Goal: Transaction & Acquisition: Purchase product/service

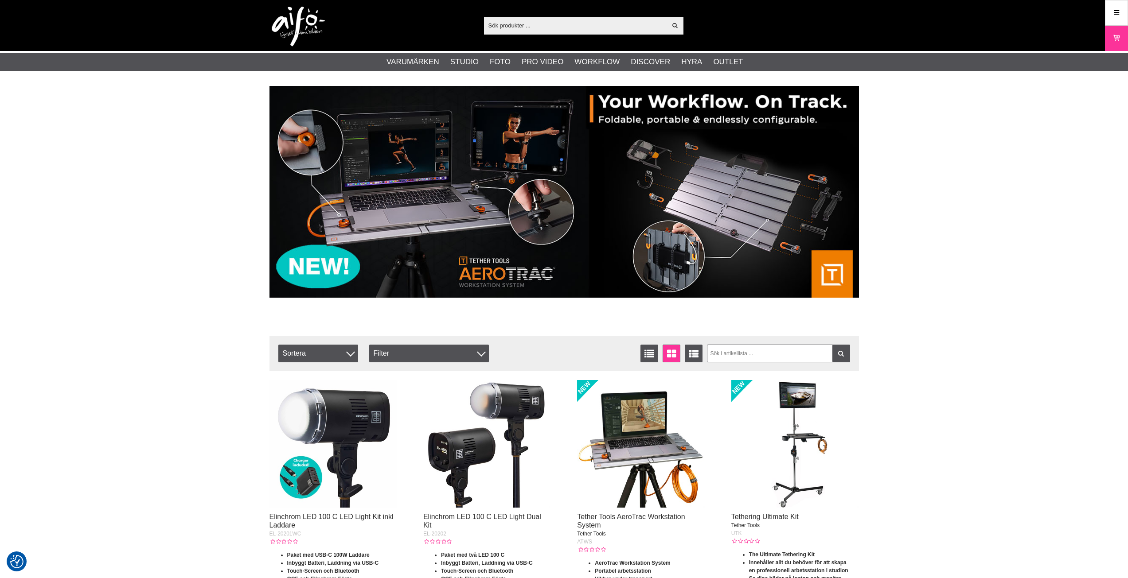
click at [502, 27] on input "text" at bounding box center [575, 25] width 183 height 13
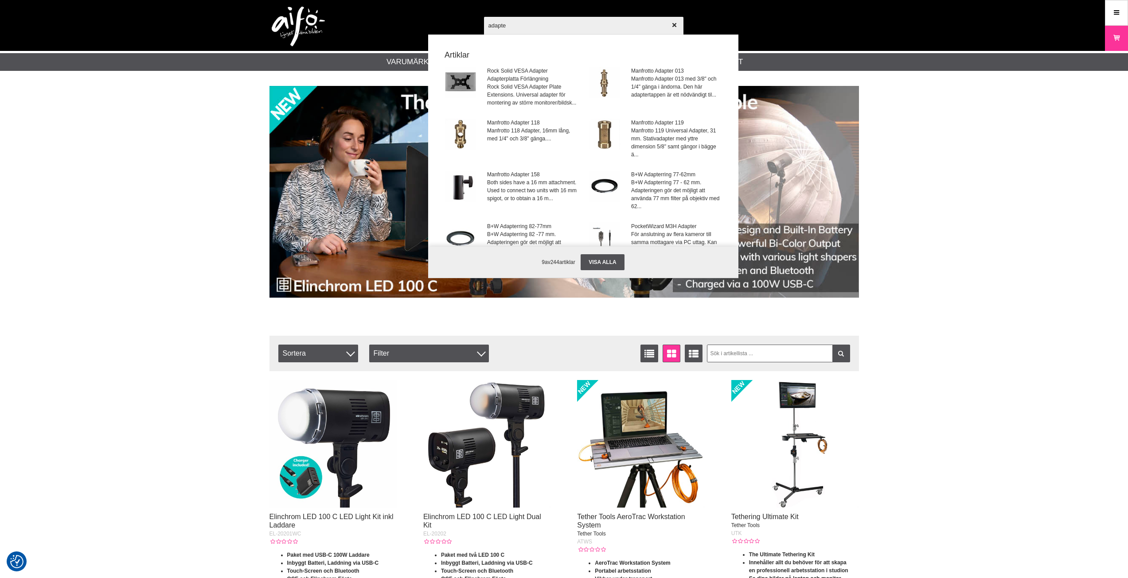
type input "adapter"
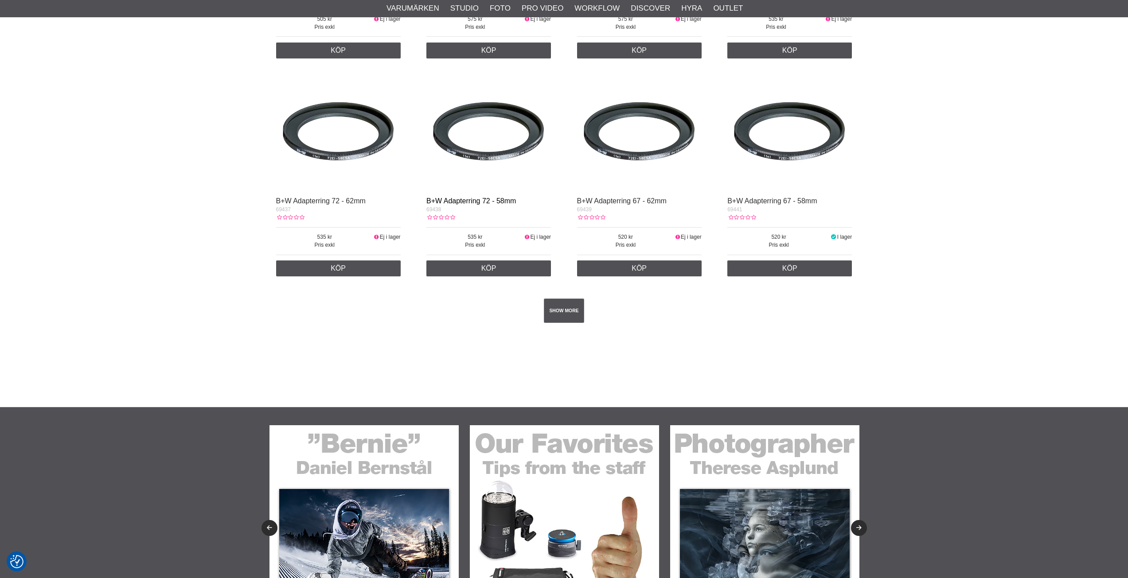
scroll to position [1551, 0]
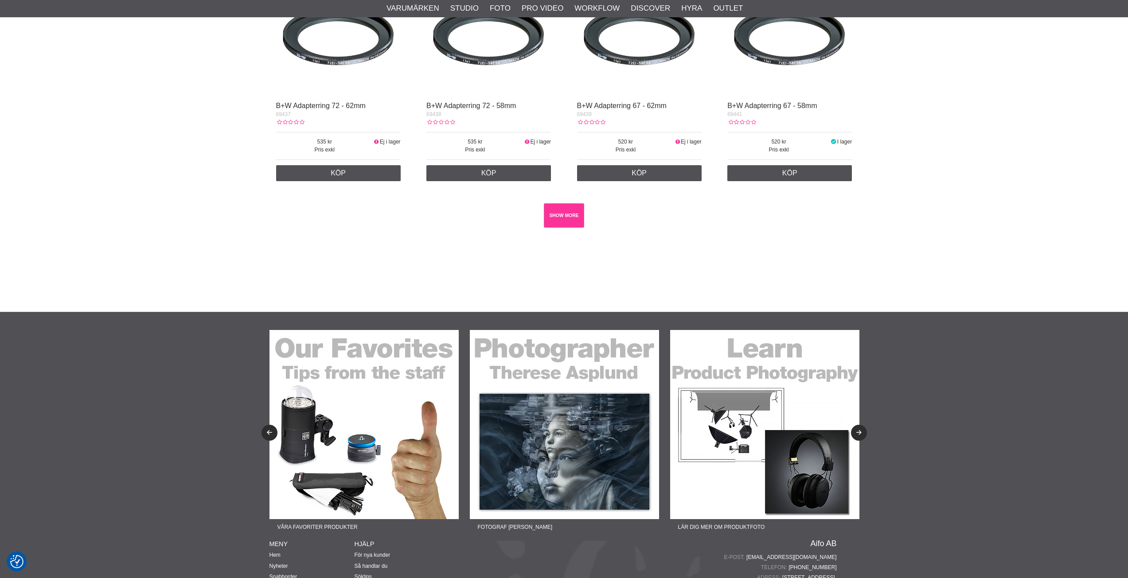
click at [559, 228] on link "SHOW MORE" at bounding box center [564, 215] width 40 height 24
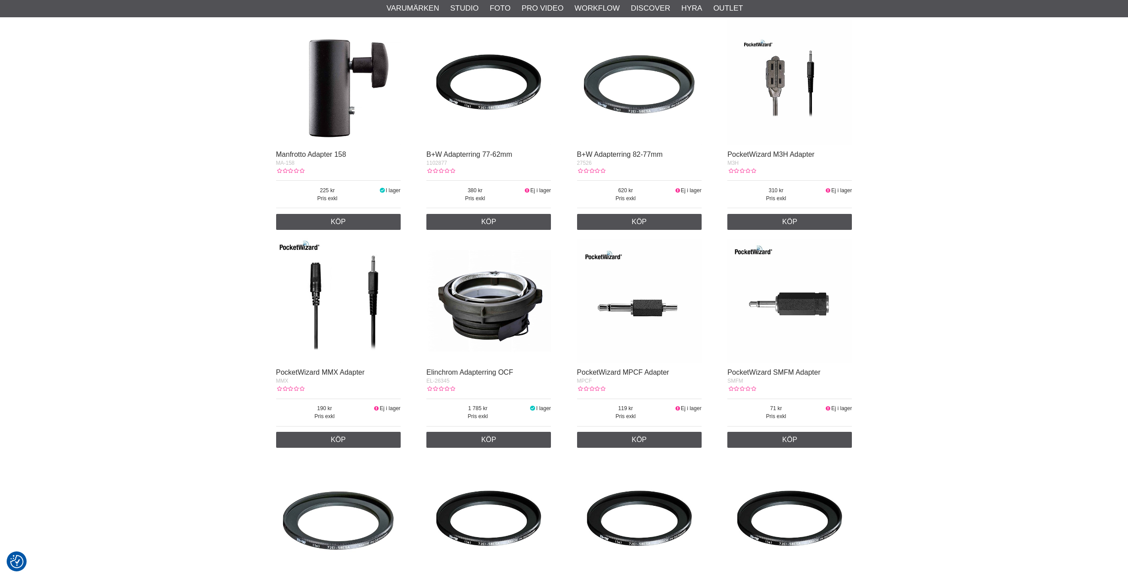
scroll to position [399, 0]
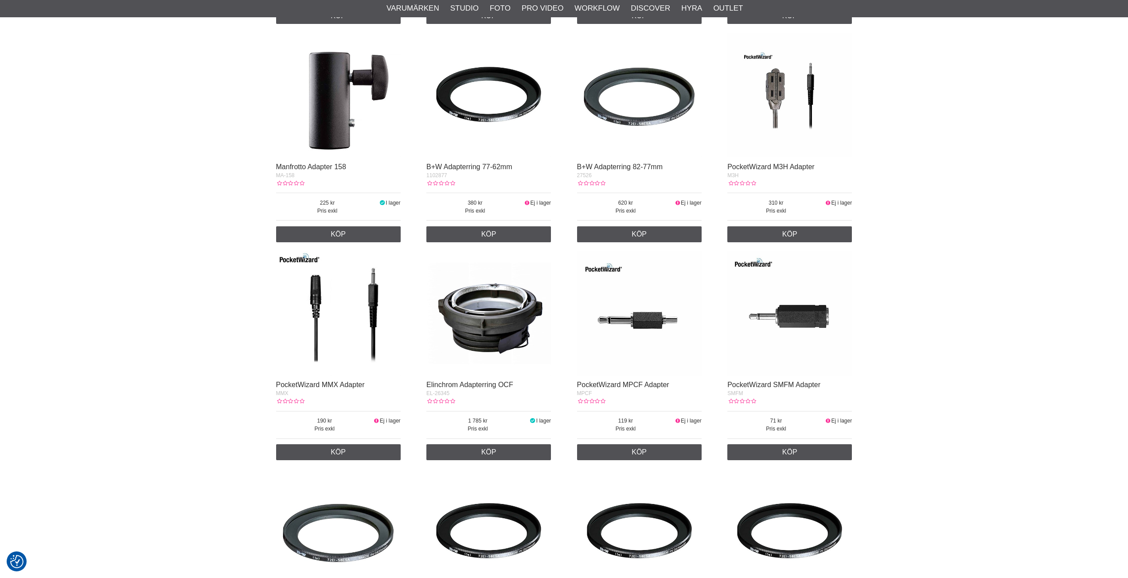
click at [496, 319] on img at bounding box center [488, 313] width 124 height 124
